Goal: Check status: Check status

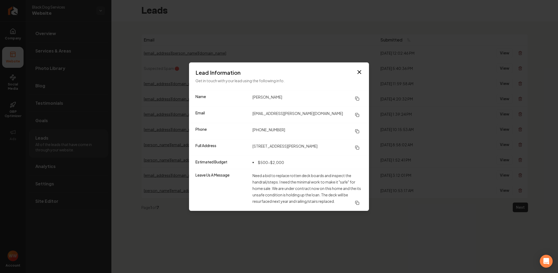
drag, startPoint x: 361, startPoint y: 70, endPoint x: 370, endPoint y: 75, distance: 10.0
click at [361, 70] on icon "button" at bounding box center [359, 72] width 6 height 6
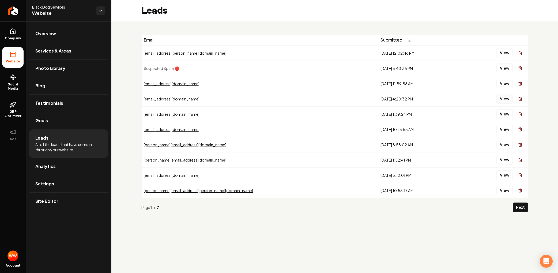
click at [503, 96] on button "View" at bounding box center [504, 99] width 16 height 10
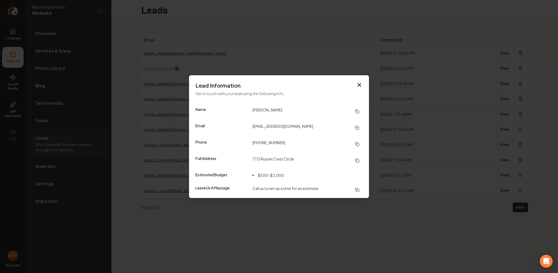
click at [358, 110] on icon at bounding box center [357, 111] width 4 height 4
click at [356, 143] on rect at bounding box center [357, 144] width 2 height 2
click at [360, 127] on button at bounding box center [357, 128] width 11 height 10
drag, startPoint x: 356, startPoint y: 160, endPoint x: 262, endPoint y: 60, distance: 137.1
click at [356, 159] on rect at bounding box center [357, 160] width 2 height 2
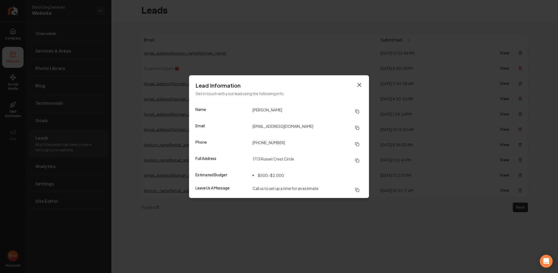
click at [360, 85] on icon "button" at bounding box center [359, 85] width 6 height 6
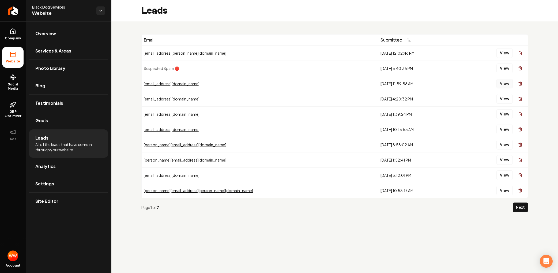
click at [510, 84] on button "View" at bounding box center [504, 84] width 16 height 10
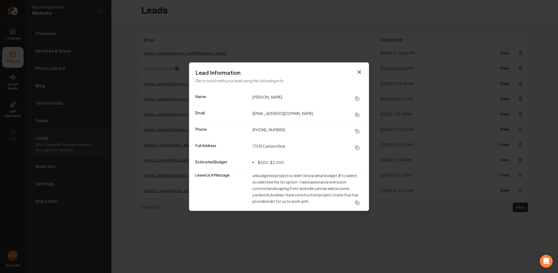
click at [357, 72] on icon "button" at bounding box center [359, 72] width 6 height 6
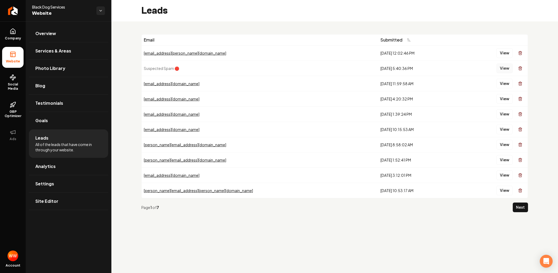
click at [503, 68] on button "View" at bounding box center [504, 68] width 16 height 10
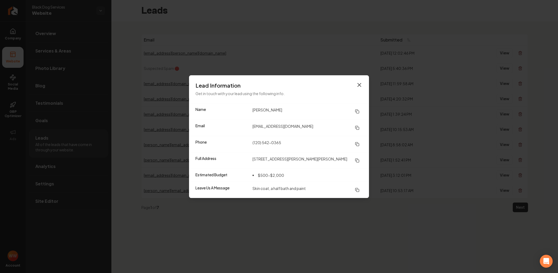
click at [357, 84] on icon "button" at bounding box center [359, 85] width 6 height 6
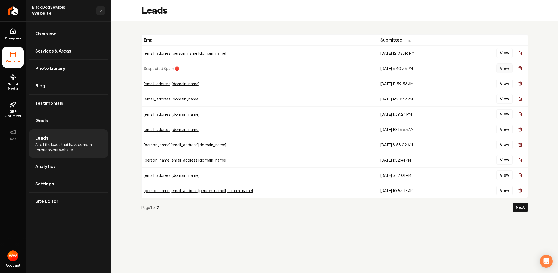
click at [509, 68] on button "View" at bounding box center [504, 68] width 16 height 10
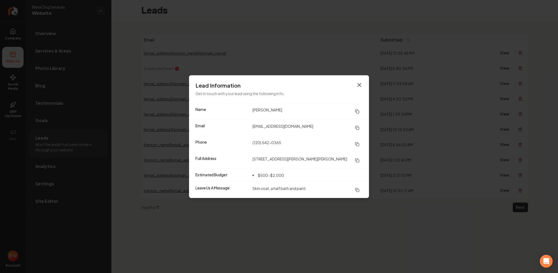
click at [359, 85] on icon "button" at bounding box center [359, 85] width 6 height 6
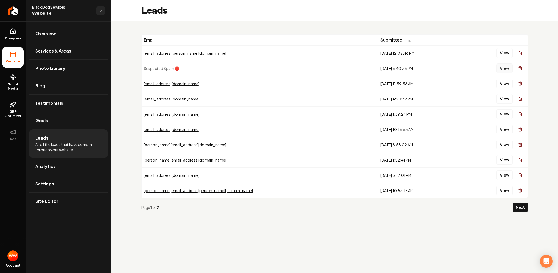
click at [510, 67] on button "View" at bounding box center [504, 68] width 16 height 10
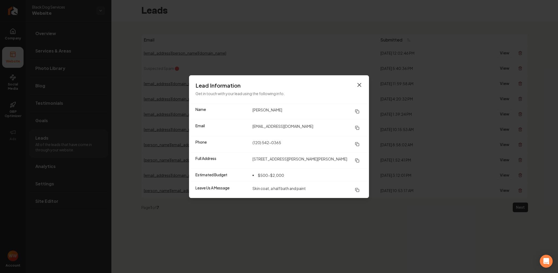
click at [360, 85] on icon "button" at bounding box center [359, 85] width 6 height 6
